Goal: Information Seeking & Learning: Find contact information

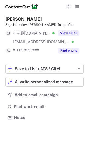
scroll to position [114, 87]
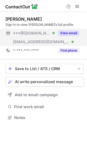
drag, startPoint x: 73, startPoint y: 29, endPoint x: 69, endPoint y: 44, distance: 15.2
click at [73, 29] on div "View email" at bounding box center [67, 33] width 25 height 9
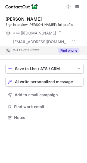
click at [69, 45] on div "***@watsco.com" at bounding box center [42, 42] width 74 height 9
click at [69, 49] on button "Find phone" at bounding box center [69, 50] width 22 height 5
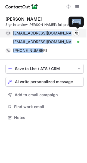
drag, startPoint x: 45, startPoint y: 53, endPoint x: 11, endPoint y: 35, distance: 38.5
click at [11, 35] on div "Alyssa Mrdjenovich Sign in to view Alyssa’s full profile amrdjenovich@gmail.com…" at bounding box center [44, 35] width 78 height 39
copy div "amrdjenovich@gmail.com Verified Copy amrdjenovich@watsco.com Verified Copy +195…"
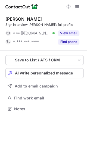
scroll to position [105, 87]
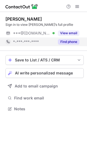
click at [59, 40] on button "Find phone" at bounding box center [69, 41] width 22 height 5
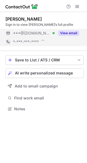
click at [60, 36] on button "View email" at bounding box center [69, 32] width 22 height 5
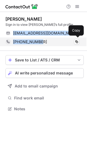
drag, startPoint x: 14, startPoint y: 34, endPoint x: 39, endPoint y: 39, distance: 26.4
click at [39, 39] on div "Gerry Armstrong Sign in to view Gerry’s full profile gjarmstrong@yahoo.com Veri…" at bounding box center [44, 31] width 78 height 30
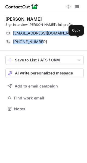
copy div "gjarmstrong@yahoo.com Verified Copy +15088780054"
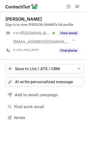
scroll to position [114, 87]
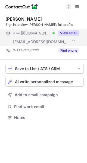
click at [40, 44] on span "***@dentsply.com" at bounding box center [41, 41] width 57 height 5
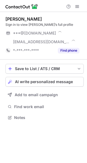
click at [42, 51] on div "*-***-***-****" at bounding box center [34, 50] width 42 height 5
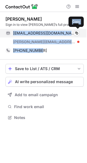
drag, startPoint x: 41, startPoint y: 53, endPoint x: 12, endPoint y: 34, distance: 35.3
click at [12, 34] on div "Joshua Bella Sign in to view Joshua’s full profile jbella2013@gmail.com Verifie…" at bounding box center [44, 35] width 78 height 39
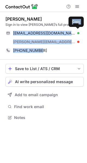
copy div "jbella2013@gmail.com Verified Copy joshua.bella@dentsply.com +14105992689"
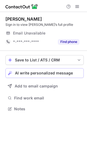
scroll to position [105, 87]
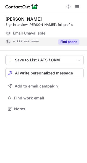
click at [51, 46] on div "*-***-***-****" at bounding box center [29, 42] width 49 height 9
